Goal: Task Accomplishment & Management: Manage account settings

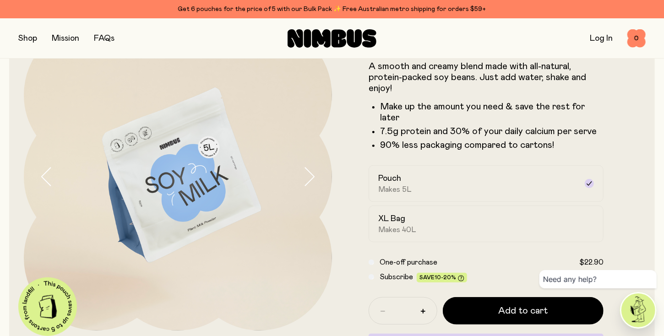
scroll to position [46, 0]
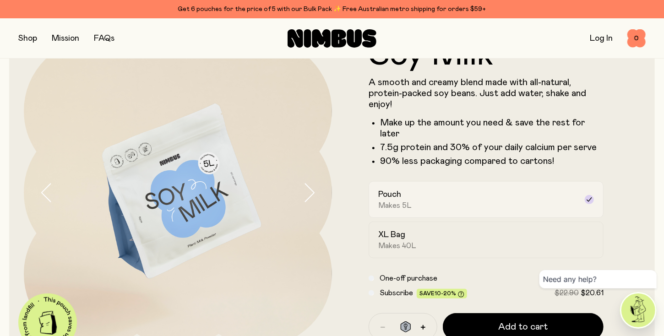
click at [588, 200] on icon at bounding box center [589, 199] width 7 height 7
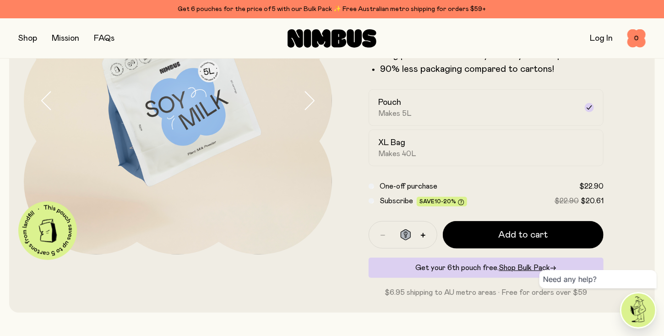
scroll to position [183, 0]
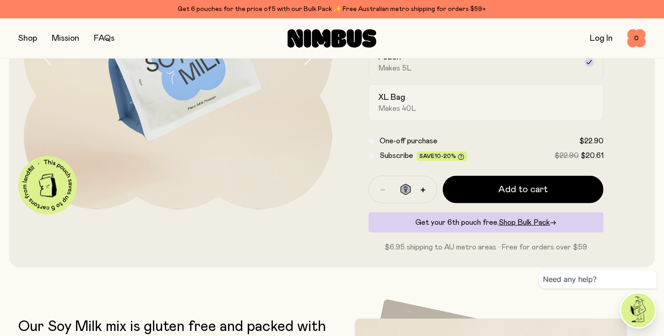
click at [392, 103] on div "XL Bag Makes 40L" at bounding box center [477, 102] width 199 height 21
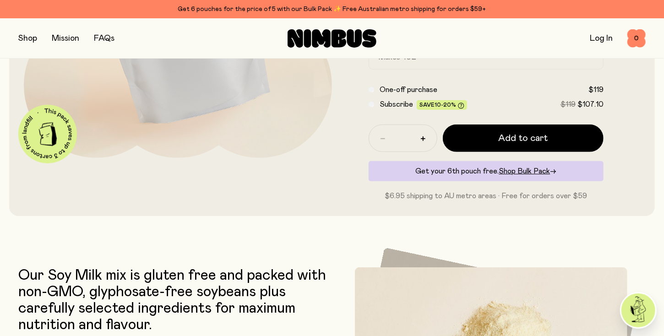
scroll to position [229, 0]
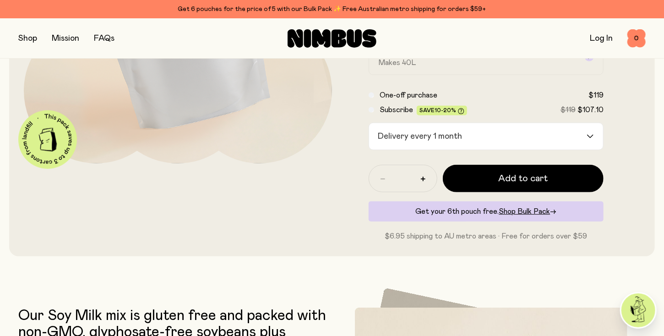
click at [589, 137] on icon "Search for option" at bounding box center [589, 137] width 7 height 4
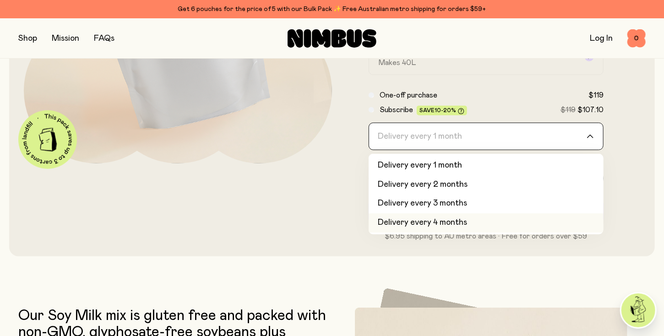
scroll to position [38, 0]
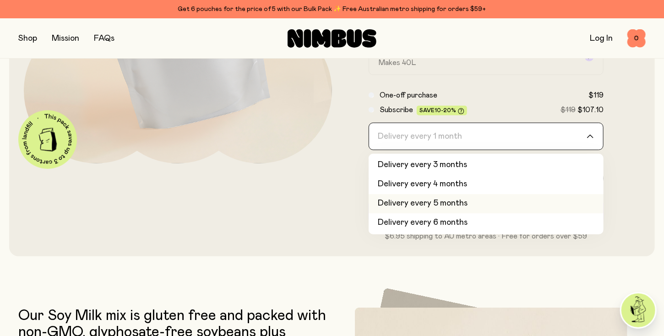
click at [432, 204] on li "Delivery every 5 months" at bounding box center [486, 203] width 235 height 19
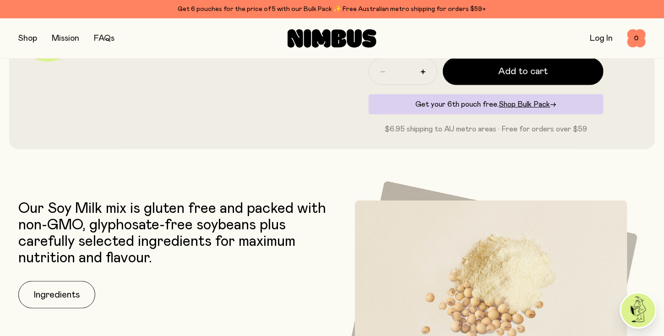
scroll to position [320, 0]
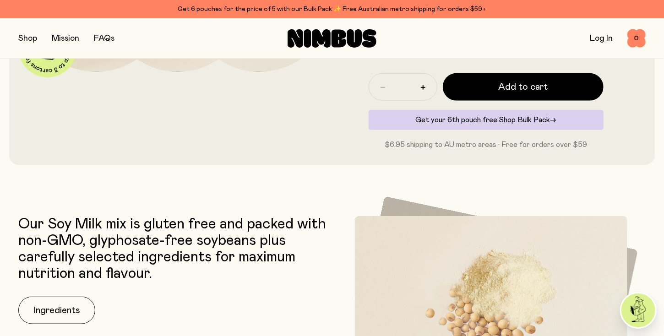
click at [526, 118] on span "Shop Bulk Pack" at bounding box center [524, 119] width 51 height 7
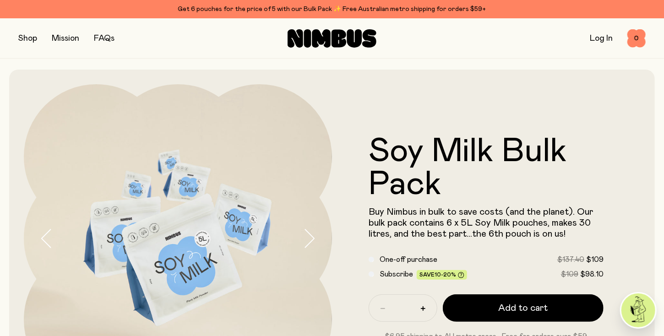
click at [597, 39] on link "Log In" at bounding box center [601, 38] width 23 height 8
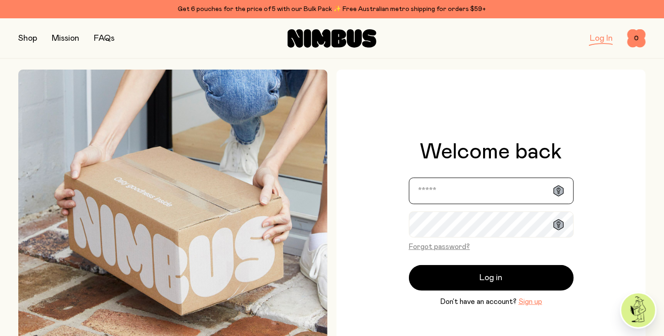
click at [434, 193] on input "email" at bounding box center [491, 191] width 165 height 27
type input "**********"
click at [559, 223] on icon at bounding box center [558, 223] width 1 height 1
click at [627, 232] on div "**********" at bounding box center [491, 224] width 309 height 309
click at [430, 247] on button "Forgot password?" at bounding box center [439, 246] width 61 height 11
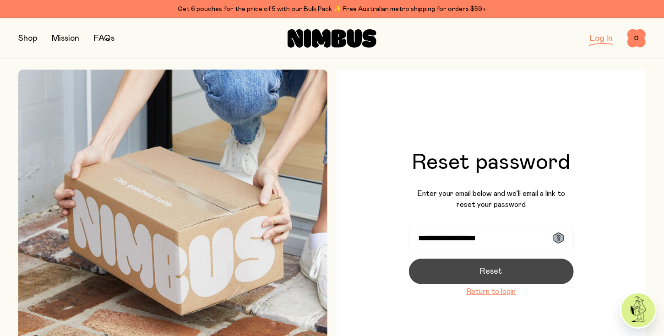
click at [487, 268] on span "Reset" at bounding box center [491, 271] width 22 height 13
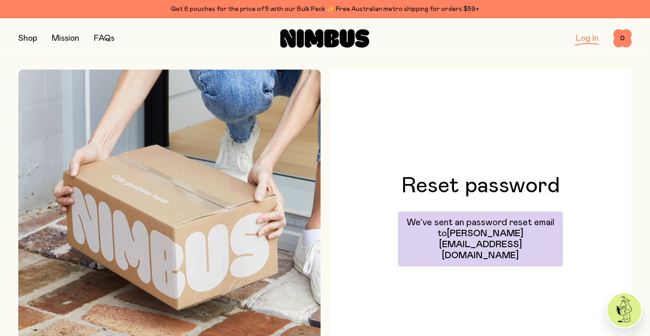
click at [590, 38] on link "Log In" at bounding box center [586, 38] width 23 height 8
click at [581, 40] on link "Log In" at bounding box center [586, 38] width 23 height 8
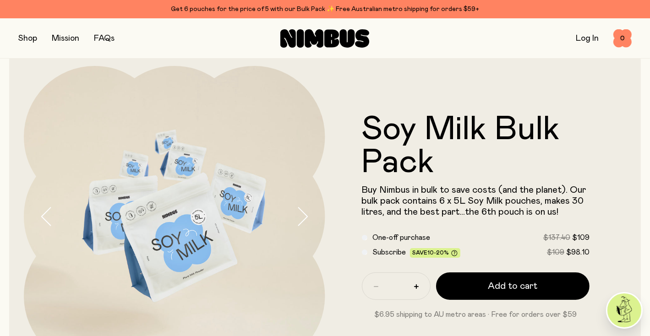
scroll to position [46, 0]
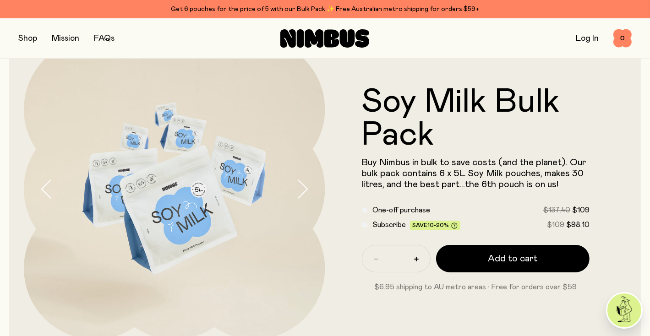
click at [584, 38] on link "Log In" at bounding box center [586, 38] width 23 height 8
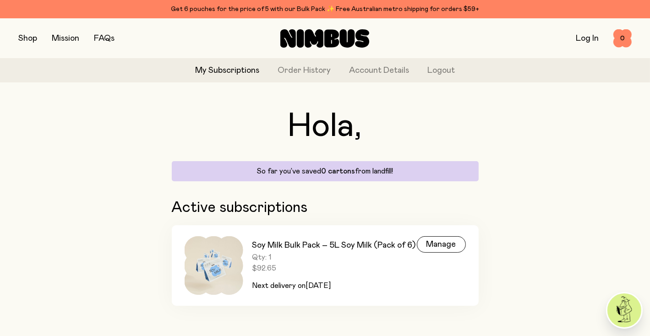
scroll to position [26, 0]
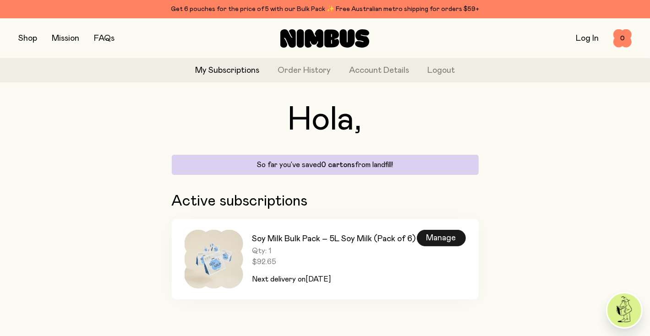
click at [442, 232] on div "Manage" at bounding box center [441, 238] width 49 height 16
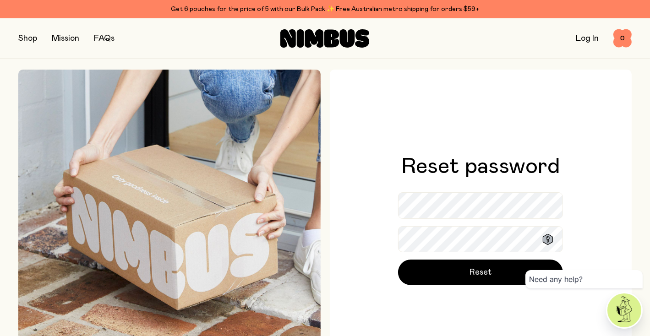
click at [624, 308] on img at bounding box center [624, 310] width 34 height 34
click at [548, 239] on icon at bounding box center [548, 239] width 10 height 11
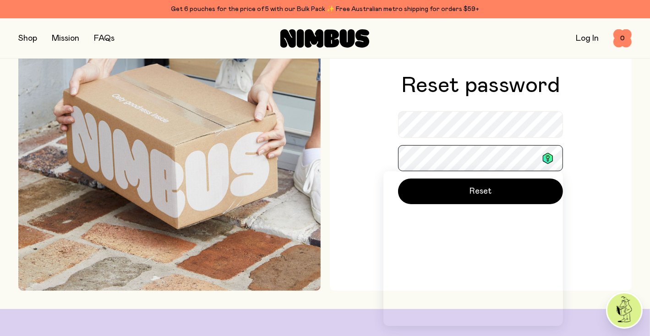
scroll to position [92, 0]
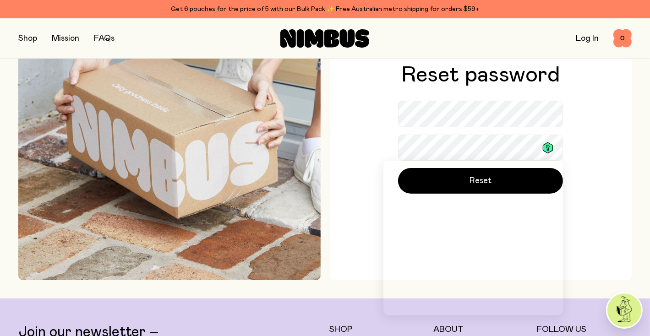
click at [617, 217] on div "Reset password Reset" at bounding box center [481, 129] width 302 height 302
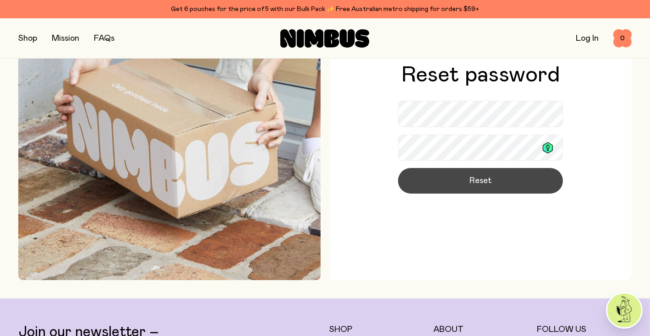
click at [480, 179] on span "Reset" at bounding box center [480, 180] width 22 height 13
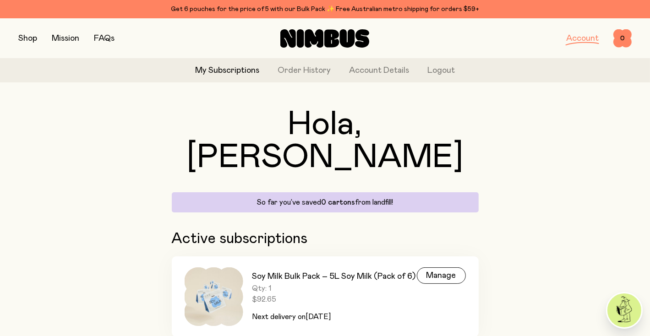
scroll to position [26, 0]
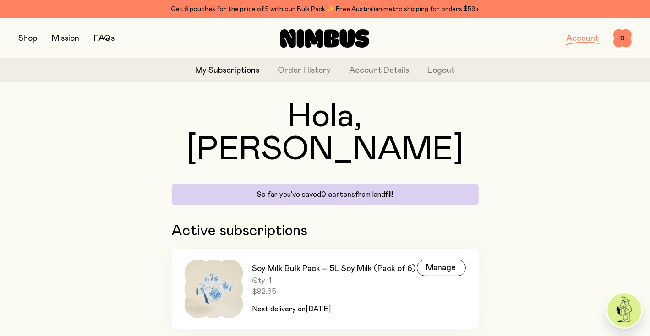
click at [583, 38] on link "Account" at bounding box center [582, 38] width 33 height 8
click at [438, 69] on button "Logout" at bounding box center [440, 71] width 27 height 12
